Goal: Task Accomplishment & Management: Manage account settings

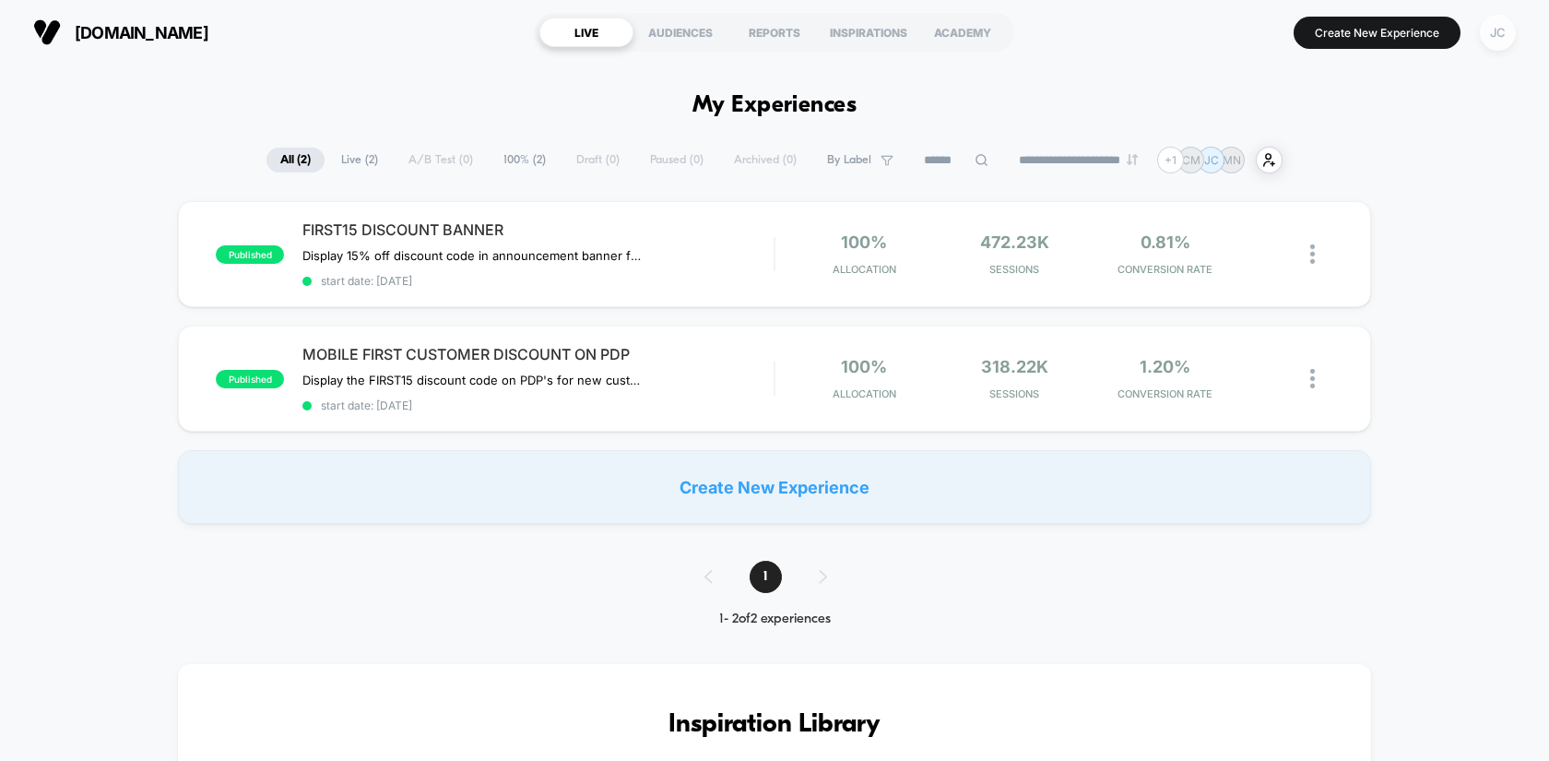
click at [1508, 36] on div "JC" at bounding box center [1498, 33] width 36 height 36
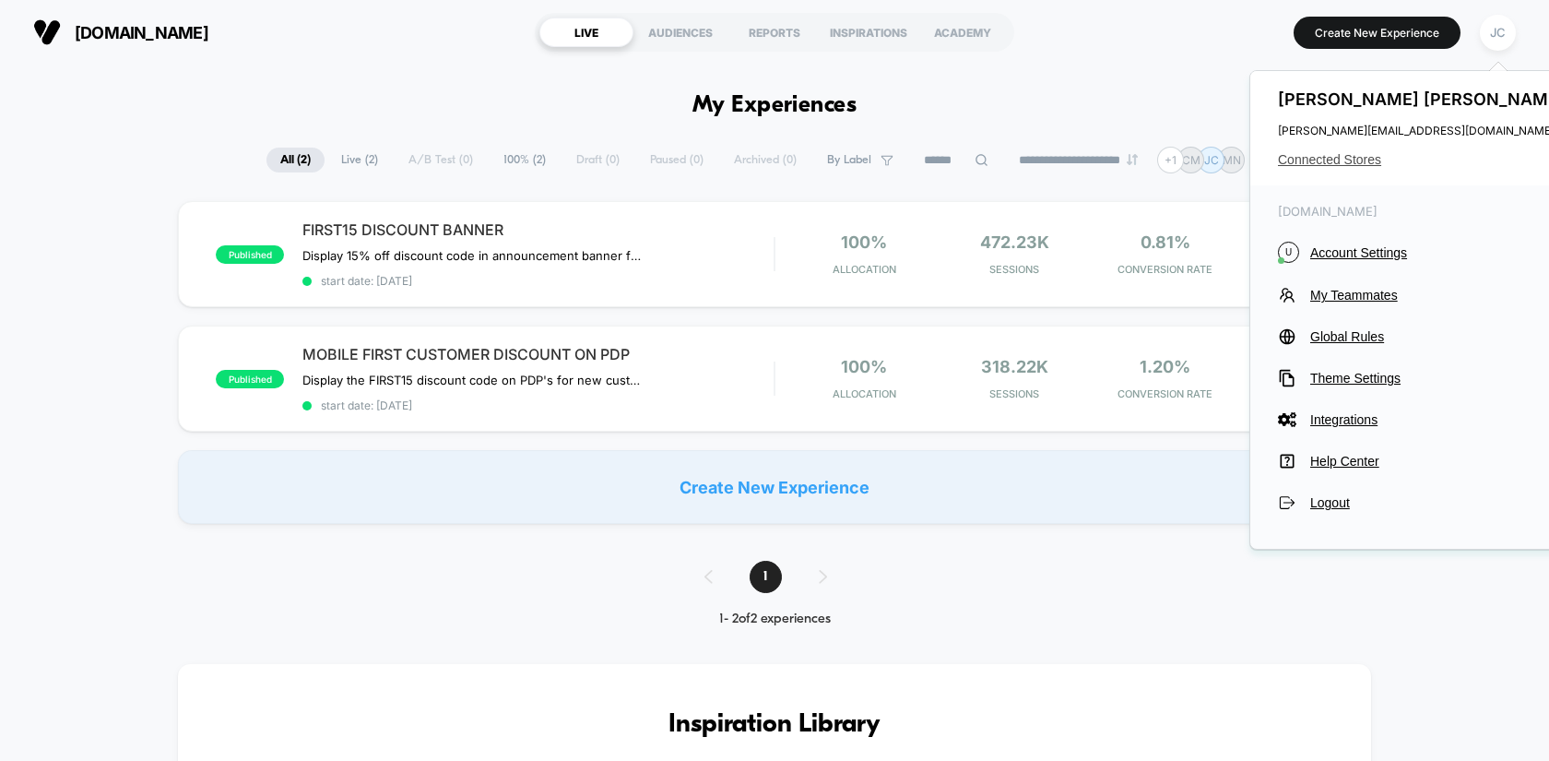
click at [1316, 160] on span "Connected Stores" at bounding box center [1423, 159] width 291 height 15
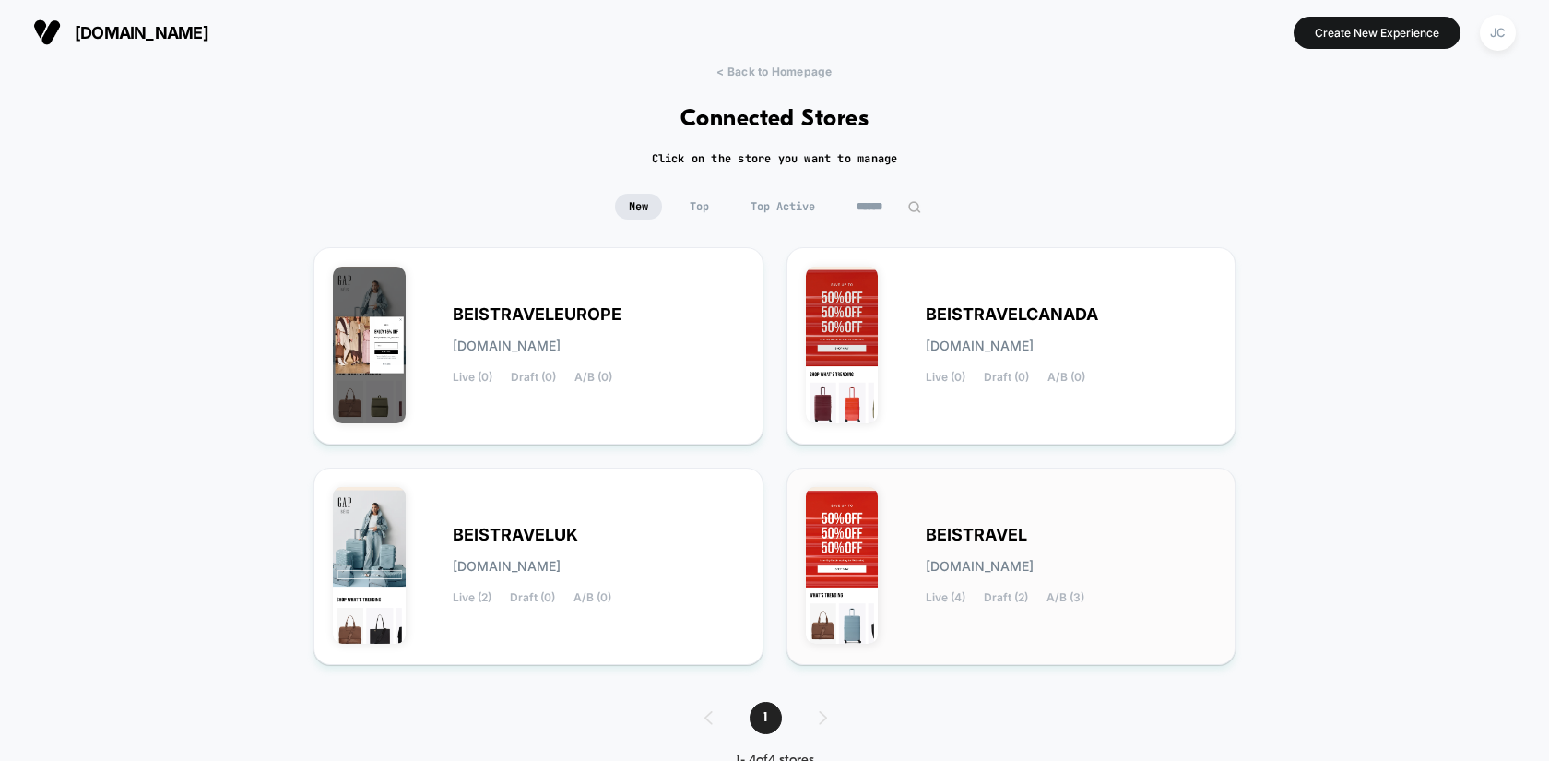
click at [1026, 515] on div "BEISTRAVEL [DOMAIN_NAME] Live (4) Draft (2) A/B (3)" at bounding box center [1011, 566] width 411 height 159
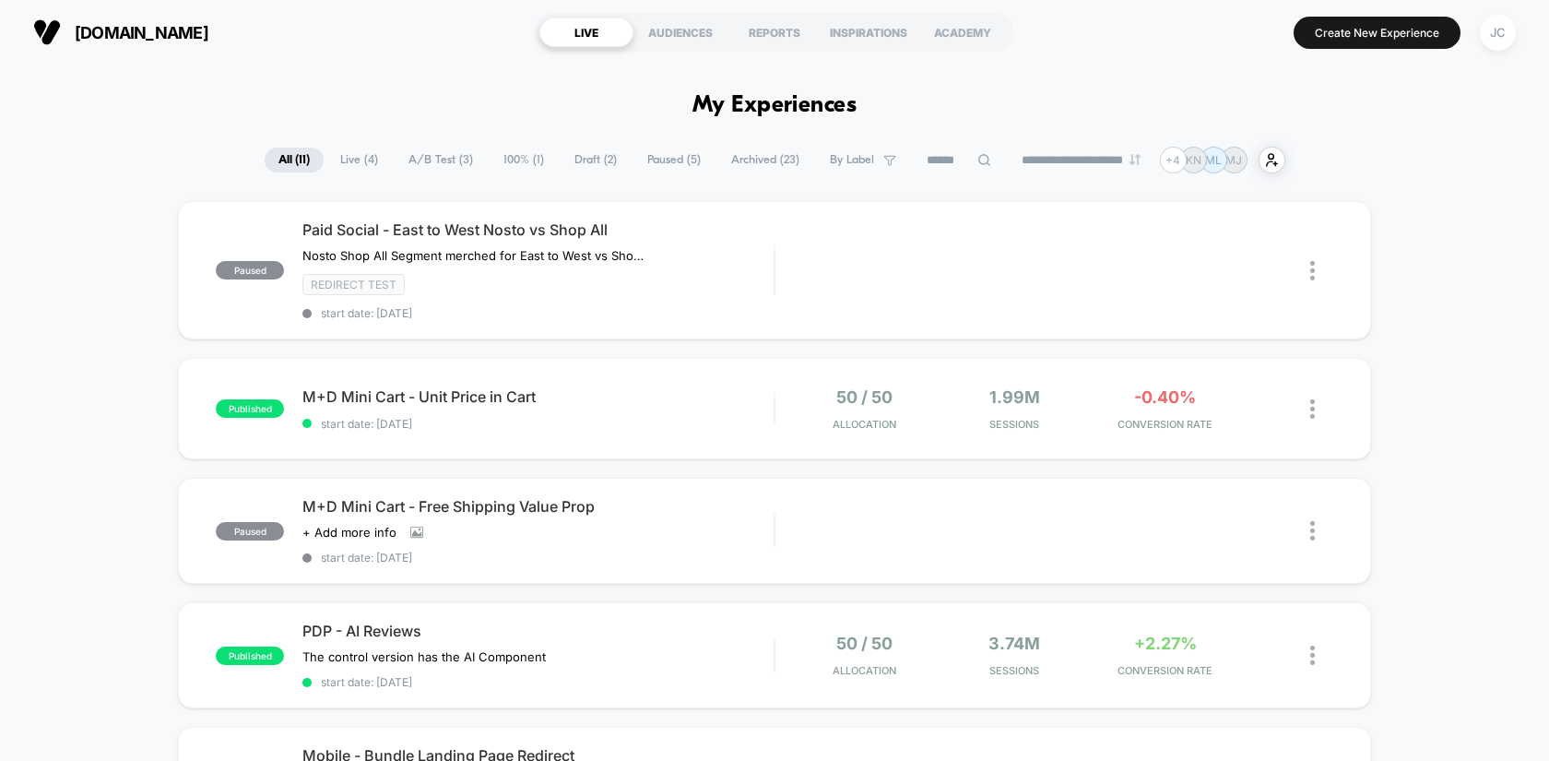
click at [372, 161] on span "Live ( 4 )" at bounding box center [358, 160] width 65 height 25
